Goal: Find specific page/section: Find specific page/section

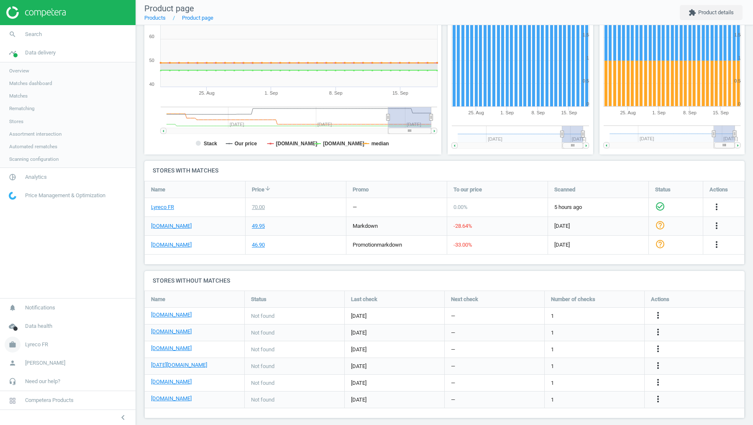
click at [41, 346] on span "Lyreco FR" at bounding box center [36, 345] width 23 height 8
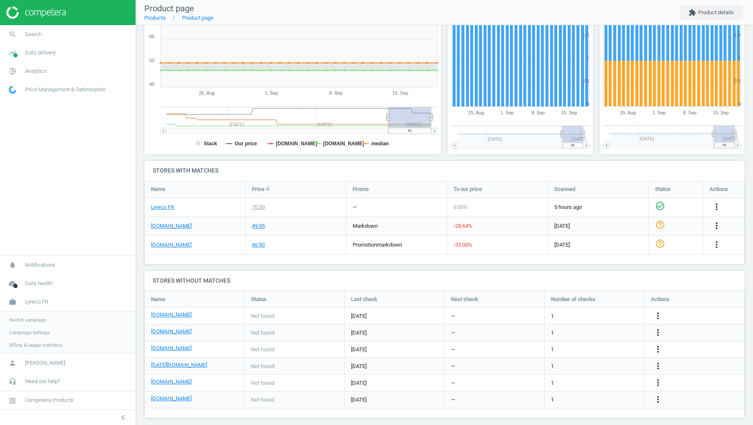
click at [41, 318] on span "Switch campaign" at bounding box center [27, 319] width 37 height 7
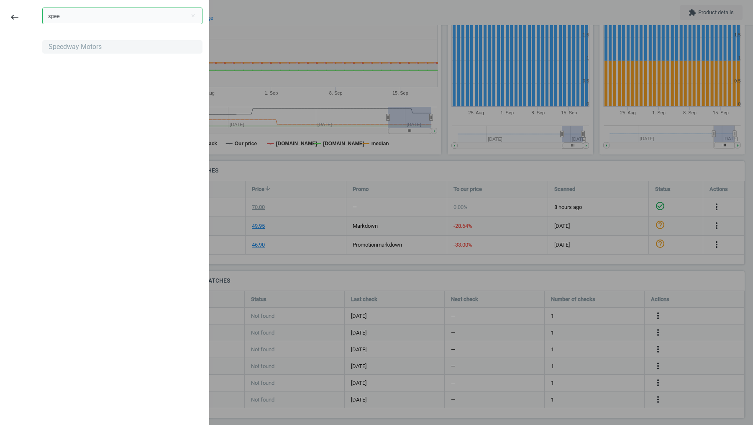
type input "spee"
click at [134, 53] on div "Speedway Motors" at bounding box center [122, 46] width 160 height 13
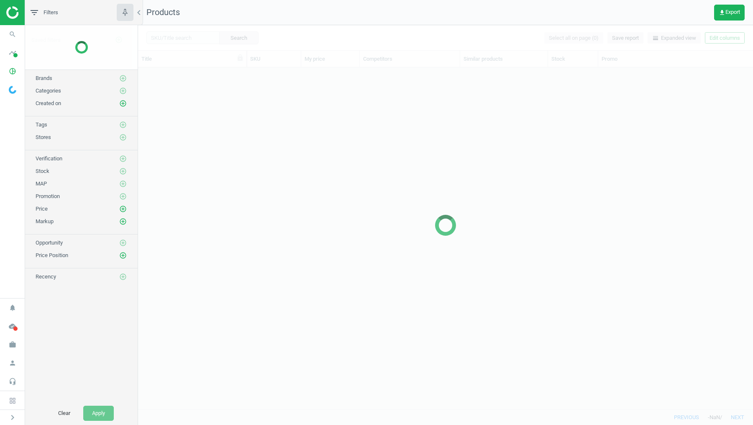
scroll to position [342, 615]
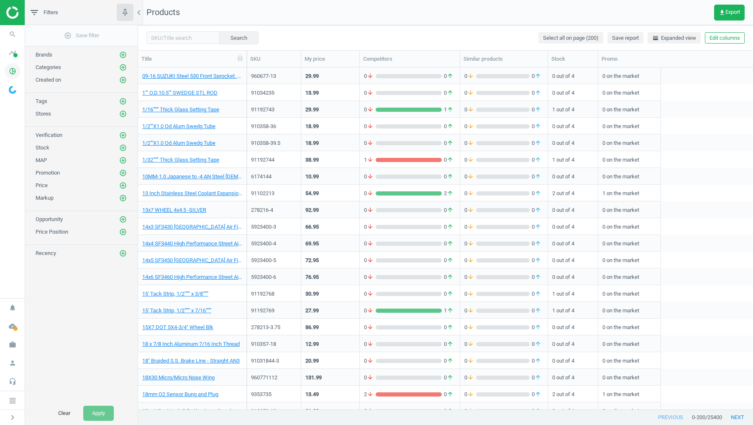
click at [14, 66] on icon "pie_chart_outlined" at bounding box center [13, 71] width 16 height 16
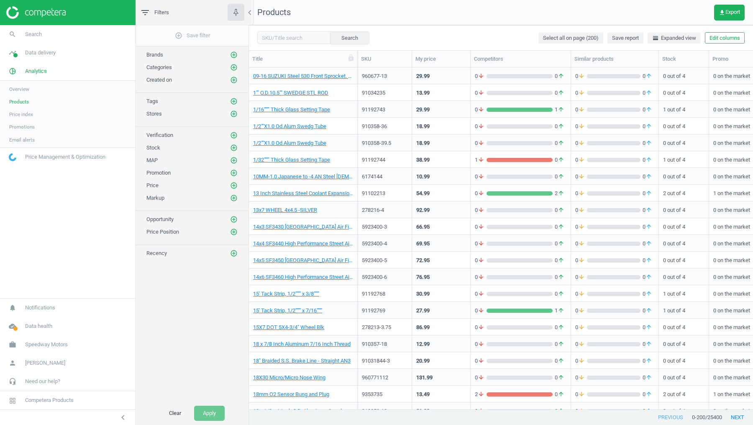
scroll to position [342, 504]
click at [50, 49] on span "Data delivery" at bounding box center [40, 53] width 31 height 8
click at [51, 145] on span "Scanning configuration" at bounding box center [33, 146] width 49 height 7
